Goal: Obtain resource: Download file/media

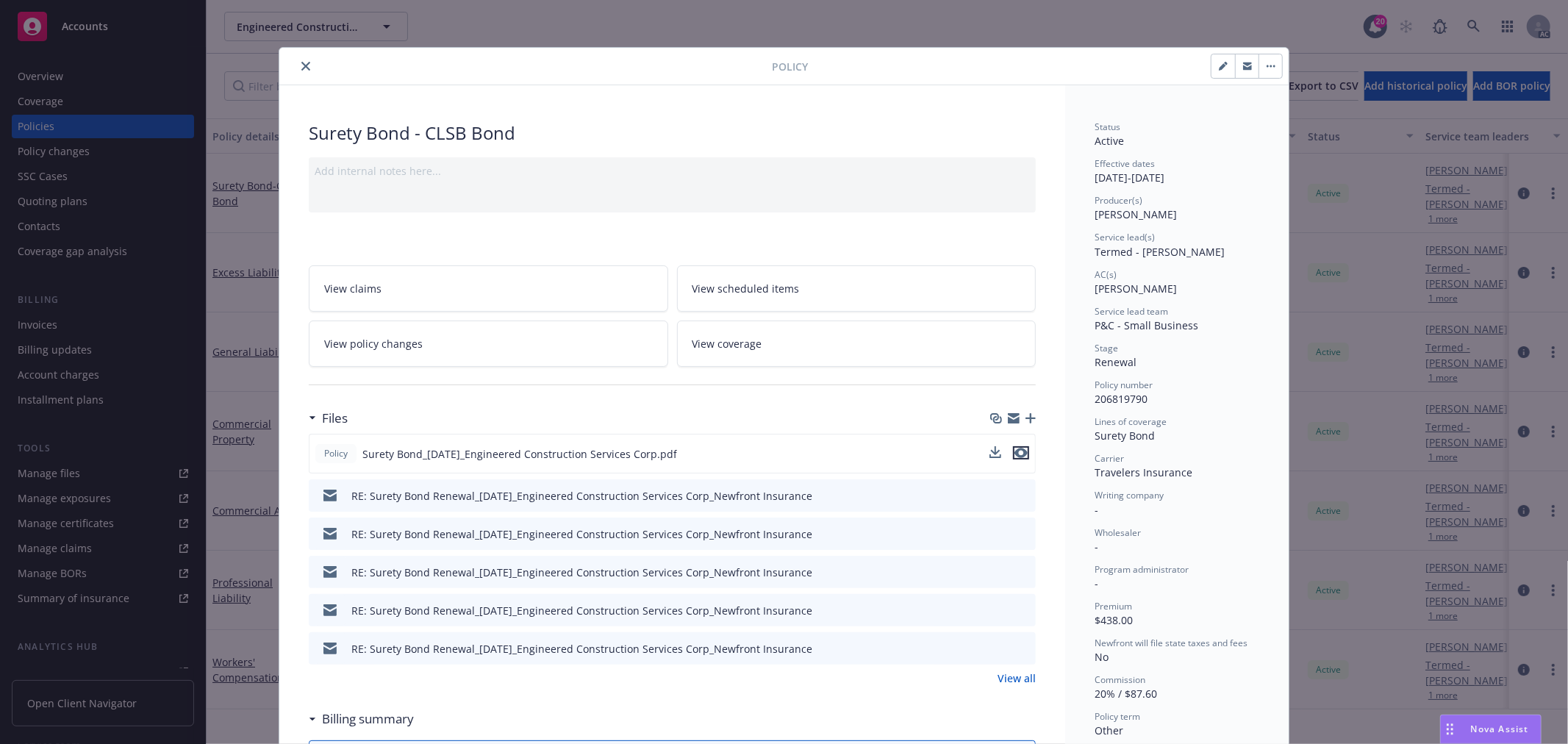
click at [1018, 449] on icon "preview file" at bounding box center [1020, 453] width 13 height 10
